Goal: Check status: Check status

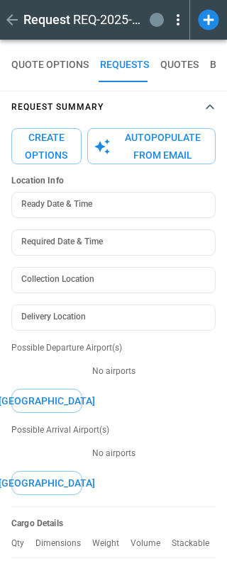
click at [132, 70] on button "REQUESTS" at bounding box center [124, 65] width 49 height 34
click at [10, 23] on icon "button" at bounding box center [12, 19] width 17 height 17
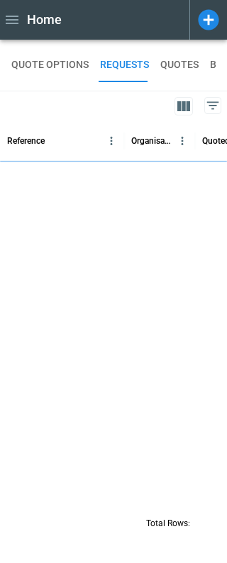
click at [216, 110] on icon at bounding box center [212, 105] width 17 height 17
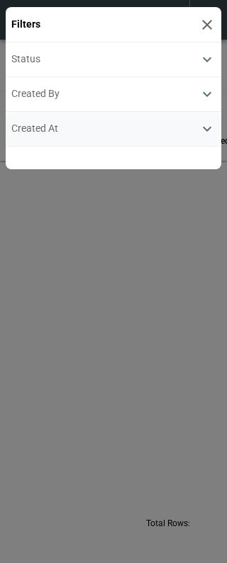
click at [124, 127] on div "Created At" at bounding box center [104, 129] width 187 height 12
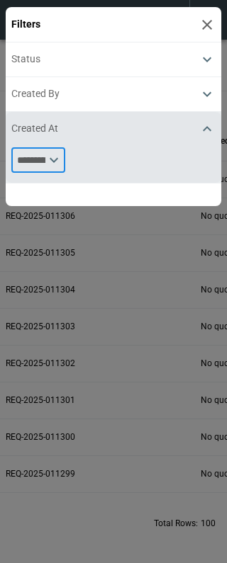
click at [45, 161] on input "text" at bounding box center [28, 159] width 34 height 25
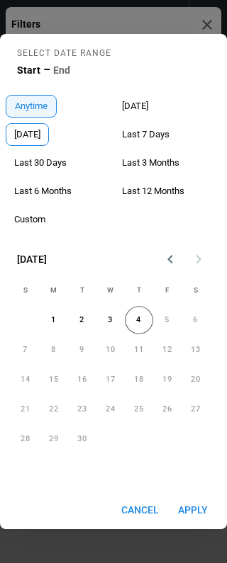
click at [40, 138] on span "[DATE]" at bounding box center [27, 134] width 42 height 11
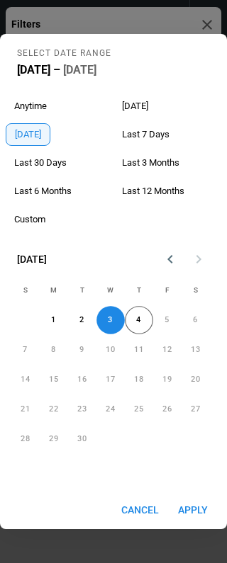
click at [201, 510] on button "Apply" at bounding box center [192, 510] width 45 height 26
type input "*********"
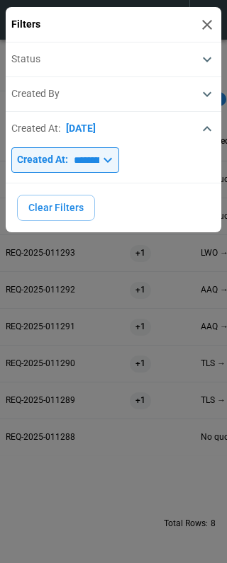
click at [93, 509] on div at bounding box center [113, 281] width 227 height 563
